Goal: Information Seeking & Learning: Learn about a topic

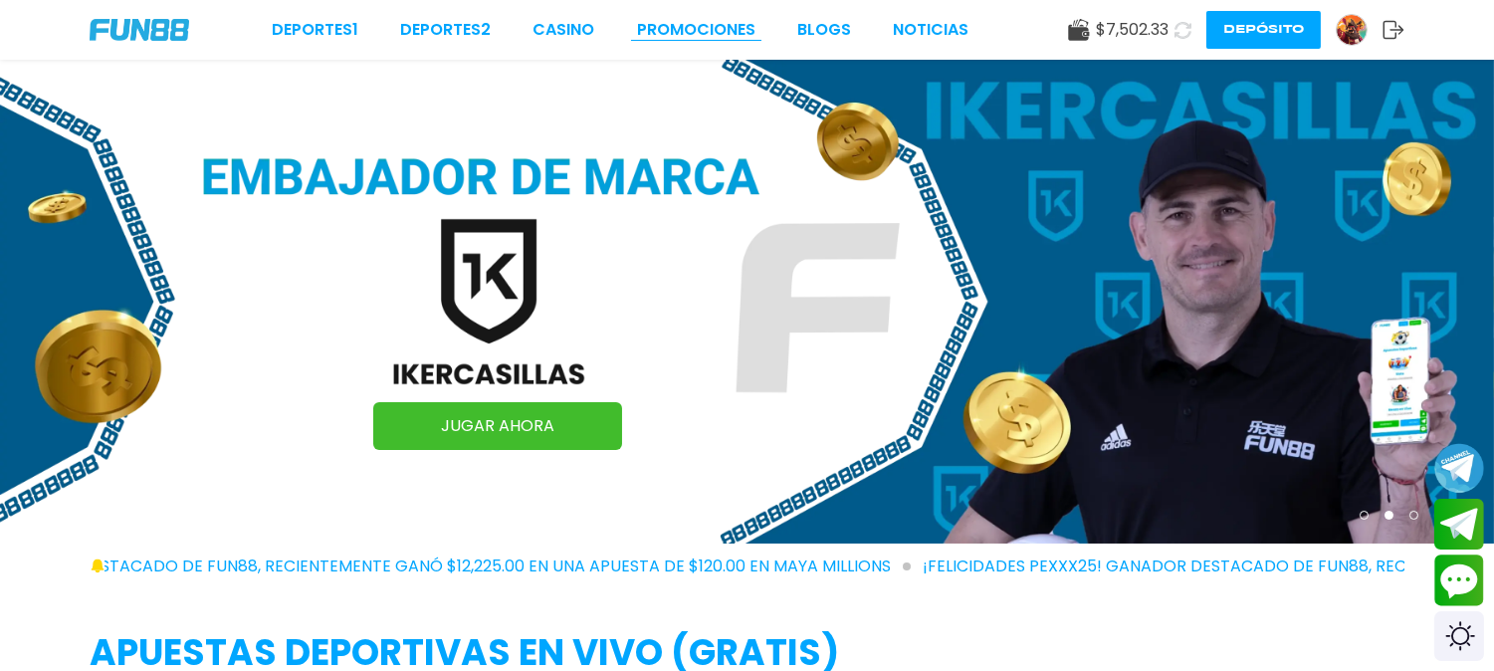
click at [678, 22] on link "Promociones" at bounding box center [696, 30] width 118 height 24
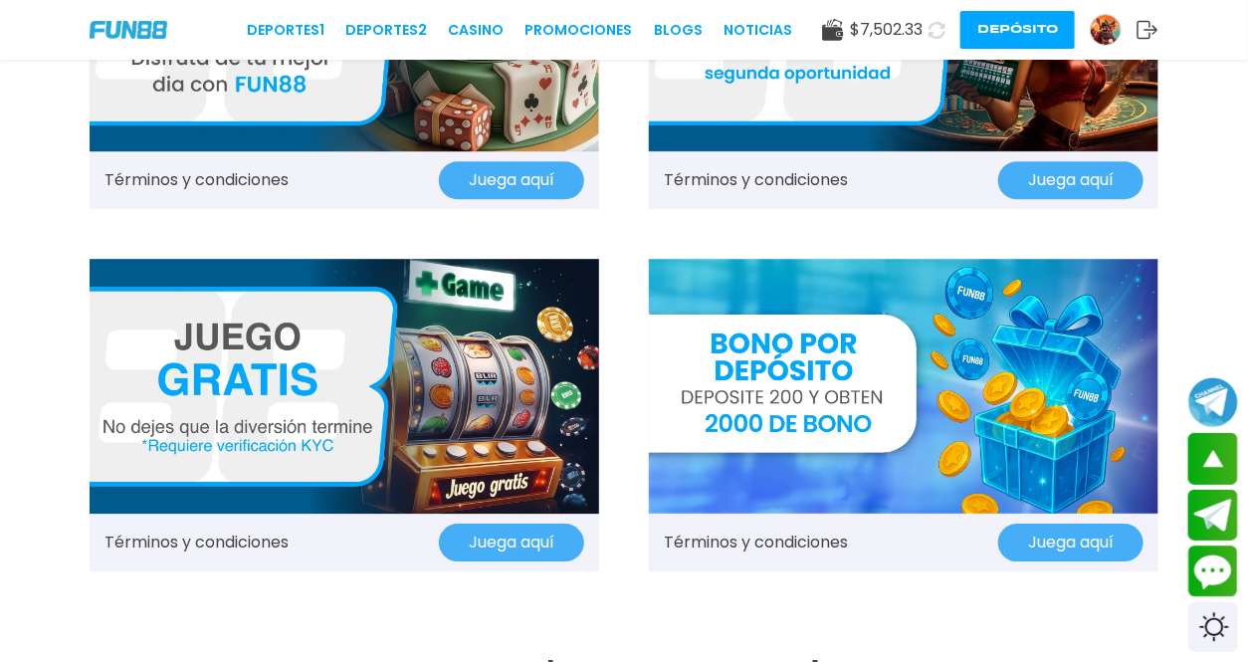
scroll to position [1769, 0]
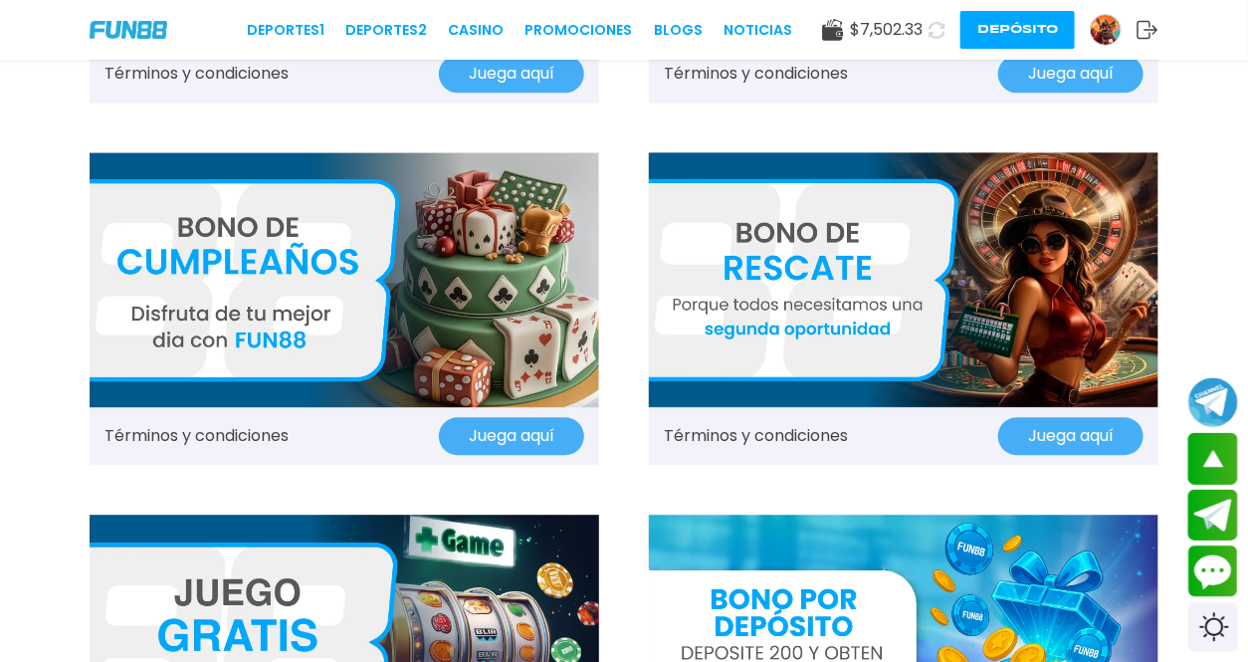
click at [142, 37] on img at bounding box center [129, 29] width 78 height 17
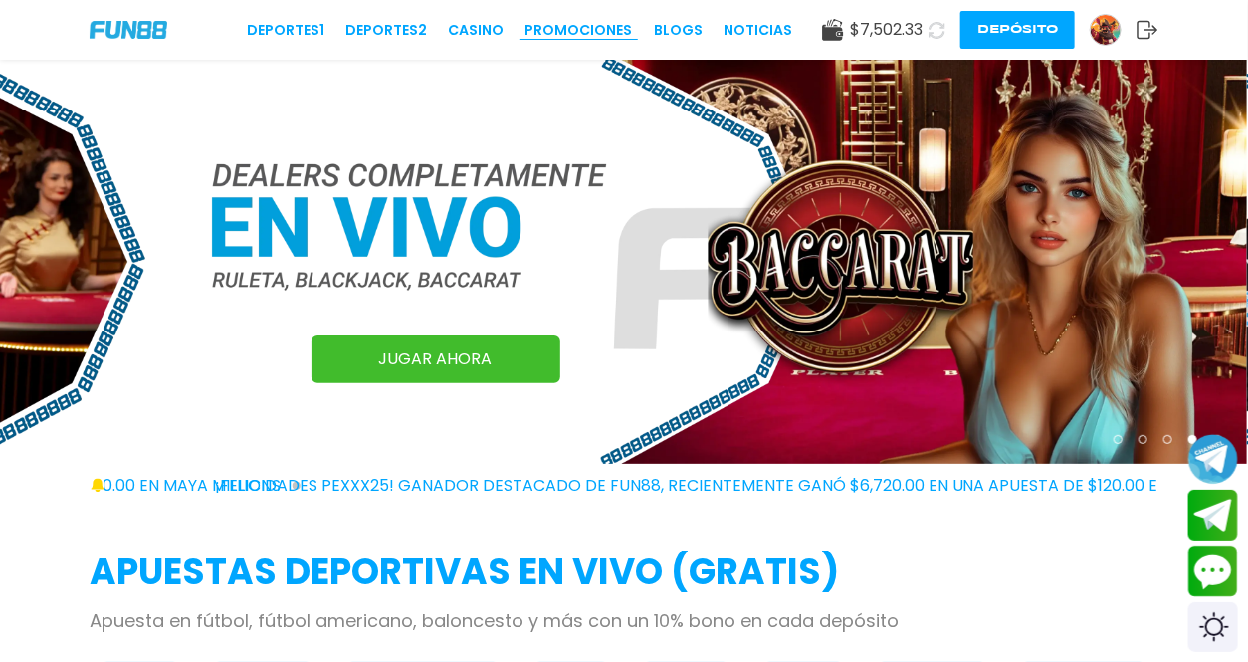
click at [570, 24] on link "Promociones" at bounding box center [580, 30] width 108 height 21
